Goal: Check status: Check status

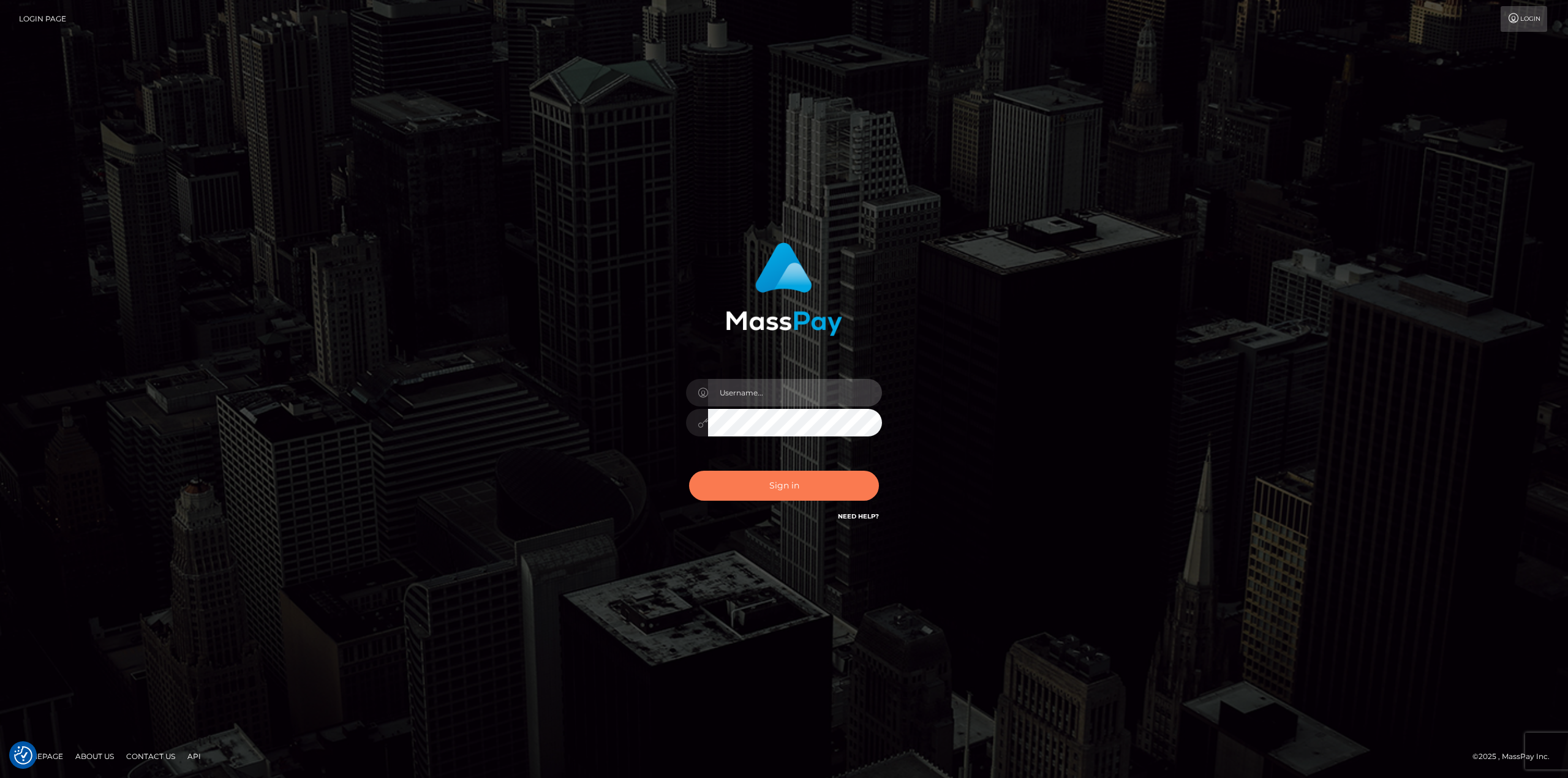
type input "Dikla Silver"
click at [765, 492] on button "Sign in" at bounding box center [784, 486] width 190 height 30
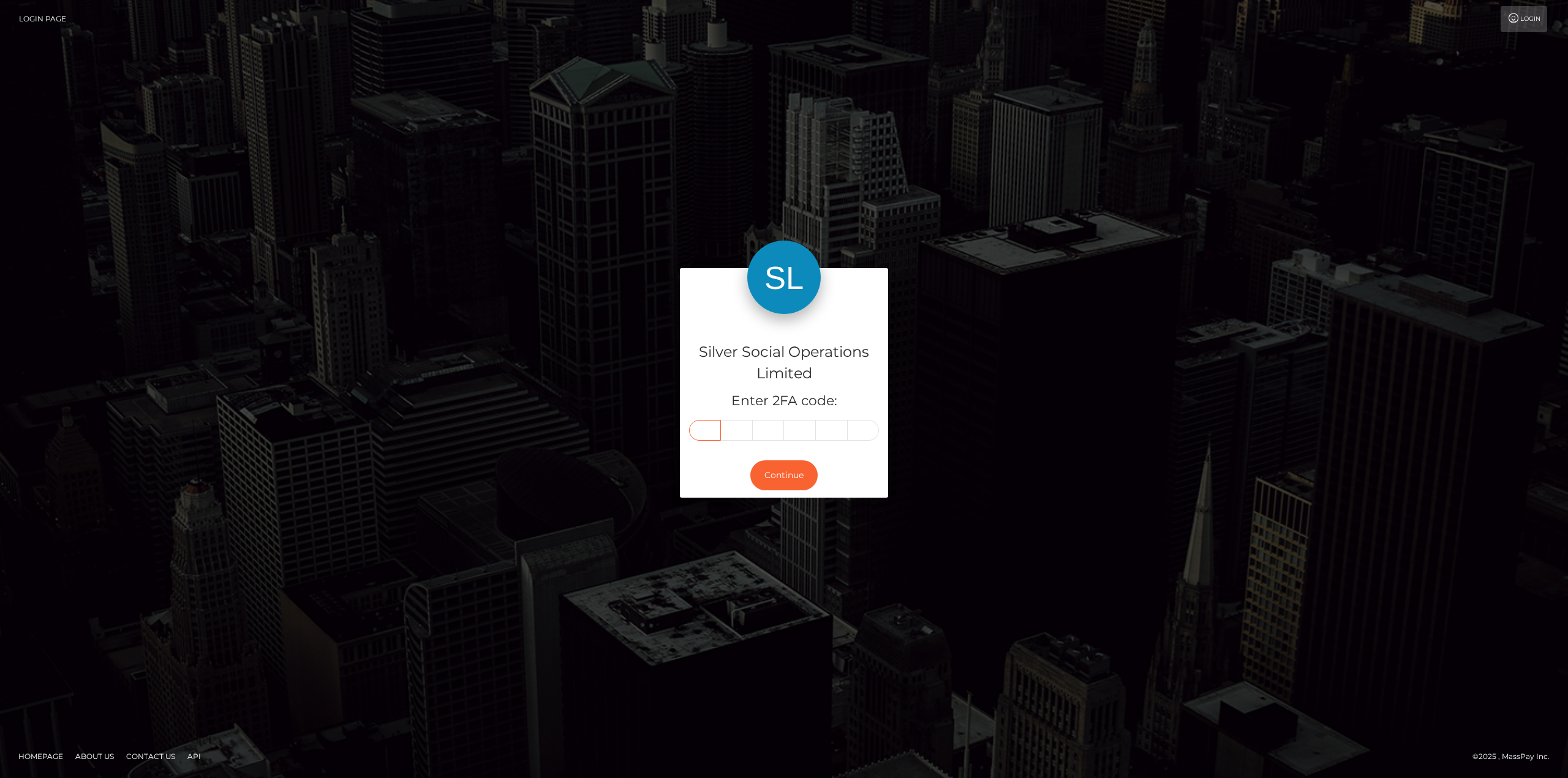
click at [703, 426] on input "text" at bounding box center [705, 430] width 32 height 21
type input "1"
type input "5"
type input "8"
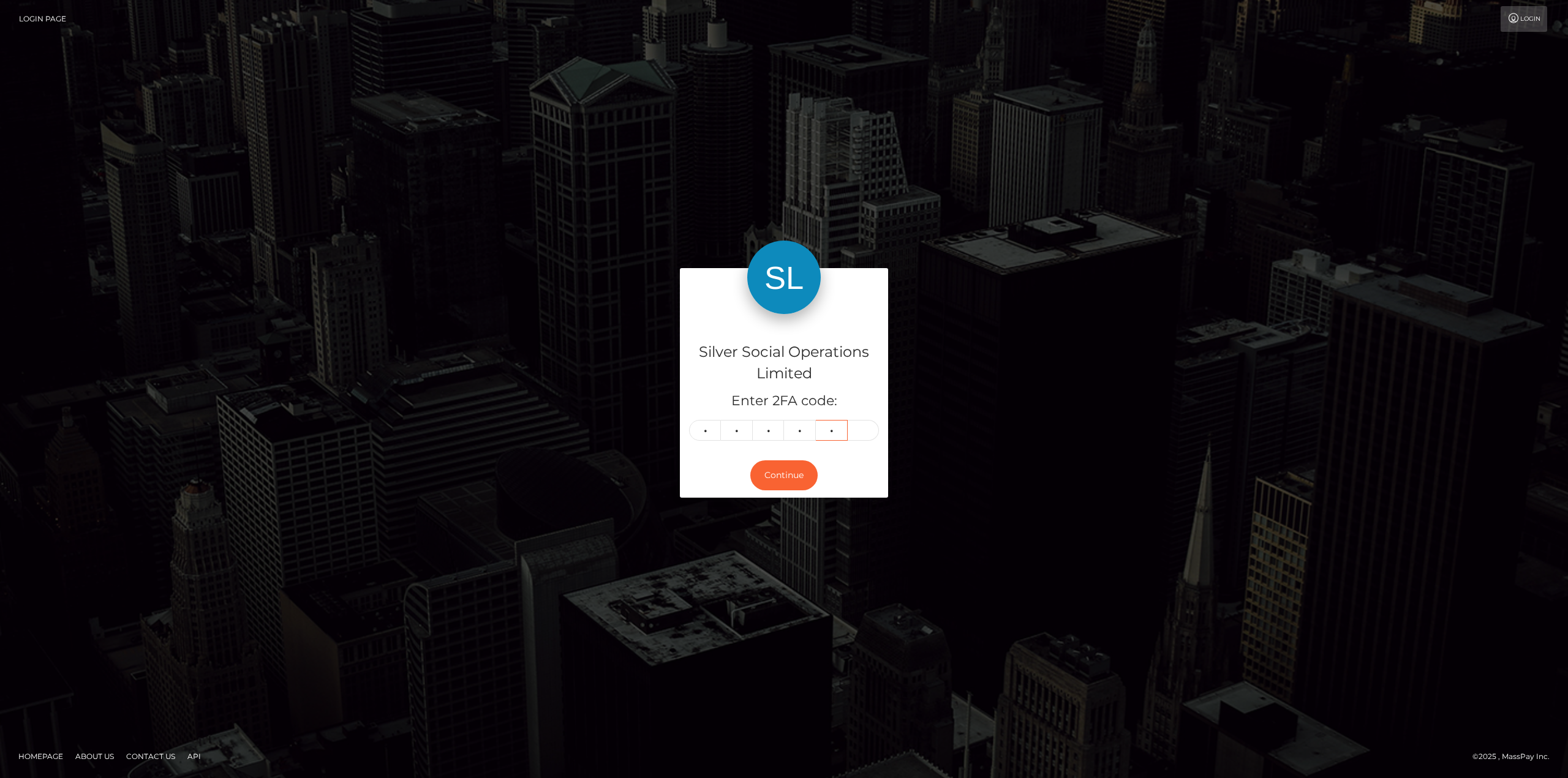
type input "5"
type input "8"
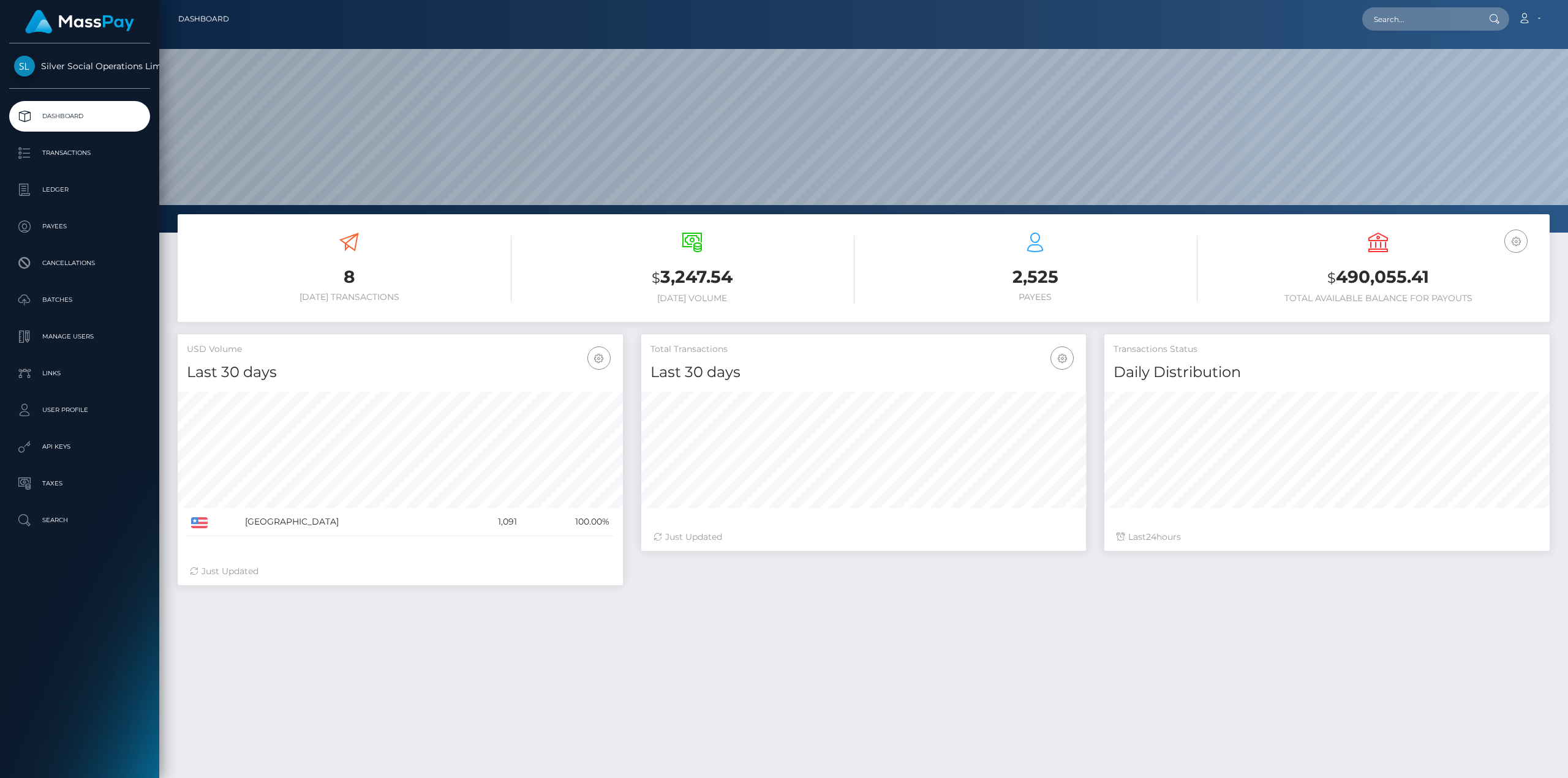
scroll to position [217, 445]
click at [1380, 278] on h3 "$ 490,055.41" at bounding box center [1377, 277] width 324 height 25
copy h3 "490,055.41"
